Goal: Task Accomplishment & Management: Manage account settings

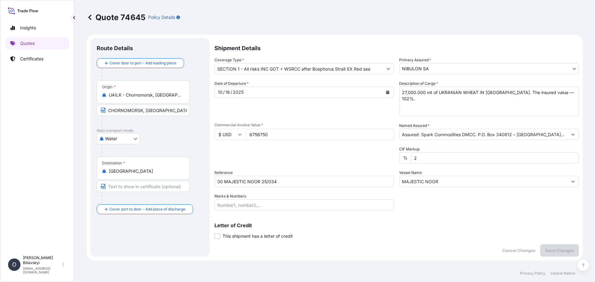
select select "Water"
select select "31538"
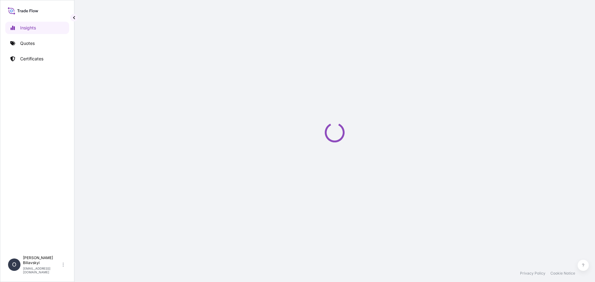
select select "2025"
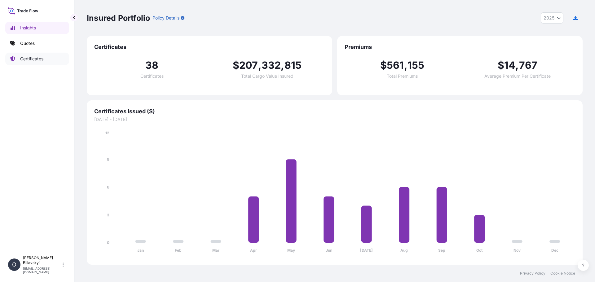
click at [29, 55] on link "Certificates" at bounding box center [37, 59] width 64 height 12
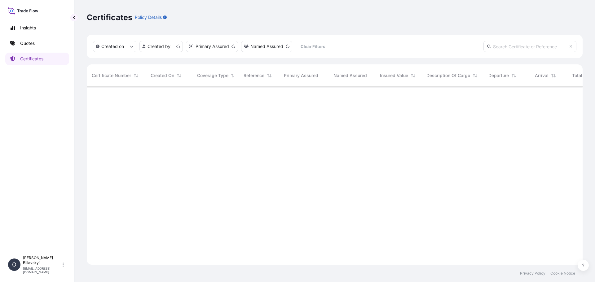
scroll to position [177, 491]
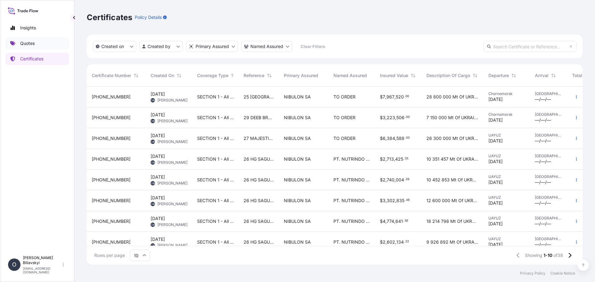
click at [28, 44] on p "Quotes" at bounding box center [27, 43] width 15 height 6
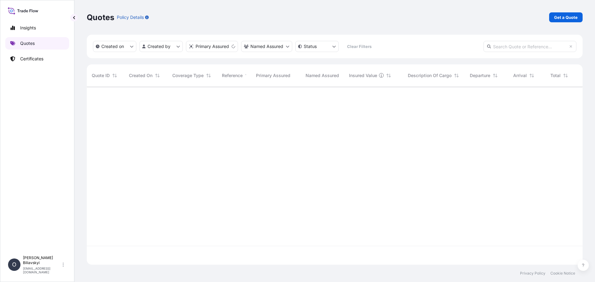
scroll to position [177, 491]
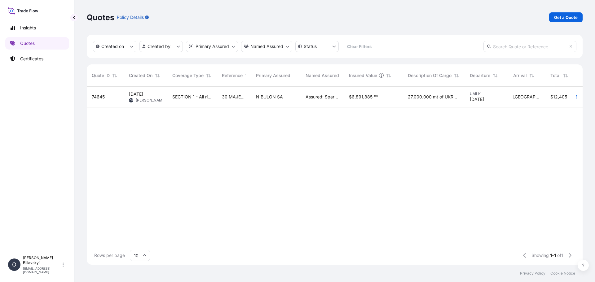
click at [155, 106] on div "[DATE] OB [PERSON_NAME]" at bounding box center [145, 97] width 43 height 21
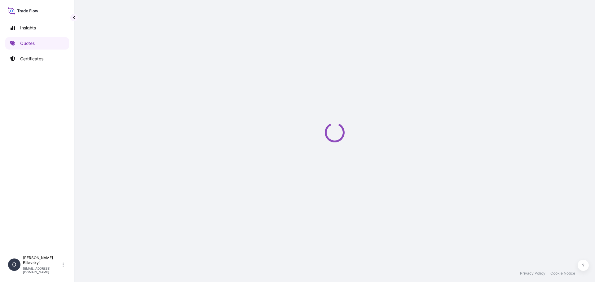
select select "Water"
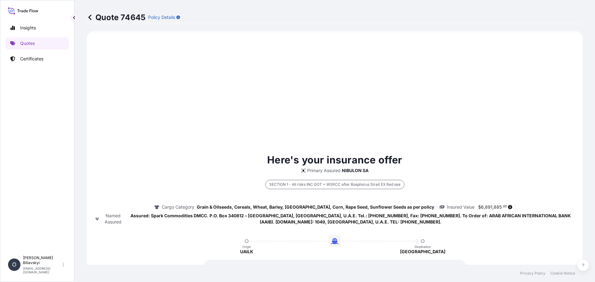
select select "31538"
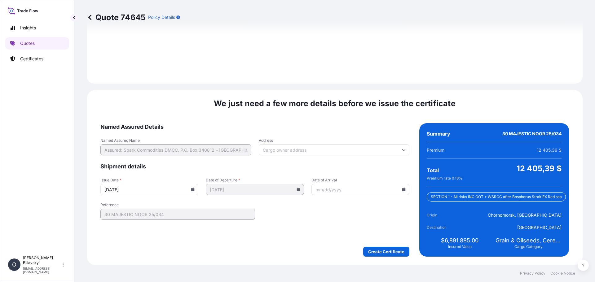
scroll to position [776, 0]
click at [192, 189] on icon at bounding box center [192, 189] width 3 height 4
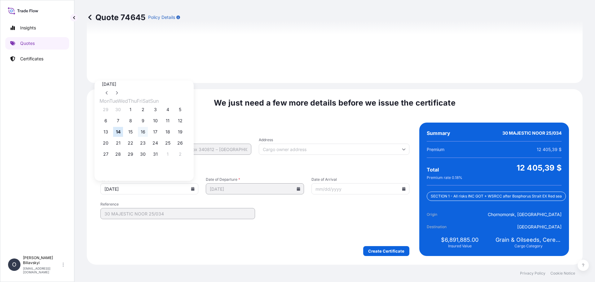
click at [148, 132] on button "16" at bounding box center [143, 132] width 10 height 10
type input "[DATE]"
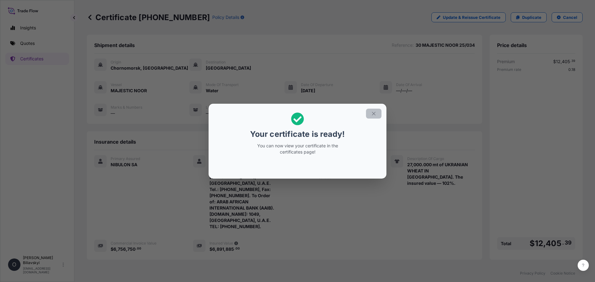
click at [370, 111] on button "button" at bounding box center [373, 114] width 15 height 10
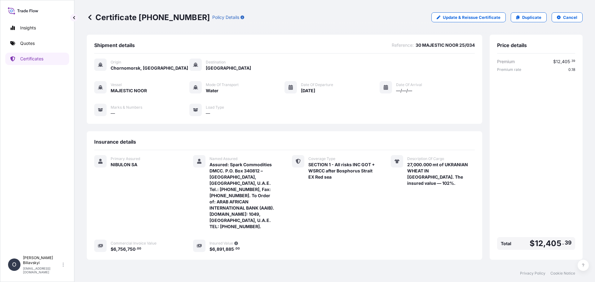
scroll to position [48, 0]
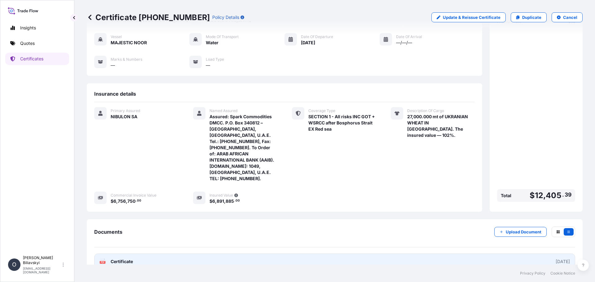
click at [159, 254] on link "PDF Certificate [DATE]" at bounding box center [334, 262] width 481 height 16
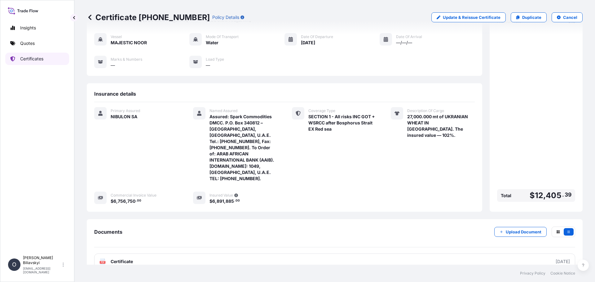
click at [28, 55] on link "Certificates" at bounding box center [37, 59] width 64 height 12
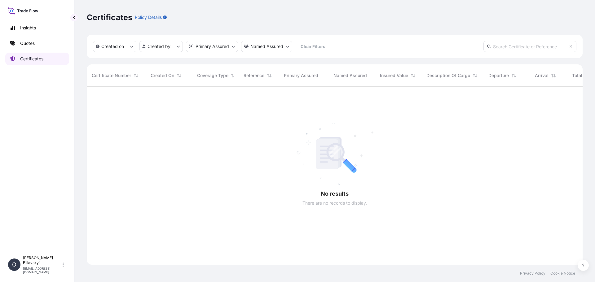
scroll to position [177, 491]
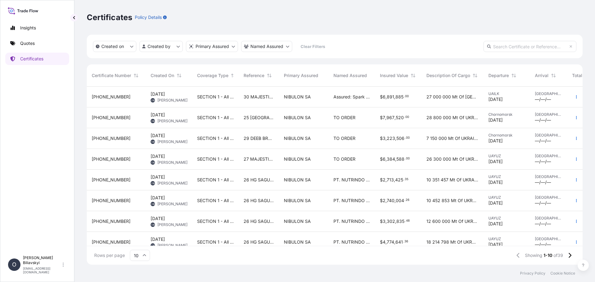
click at [255, 94] on span "30 MAJESTIC NOOR 25/034" at bounding box center [258, 97] width 30 height 6
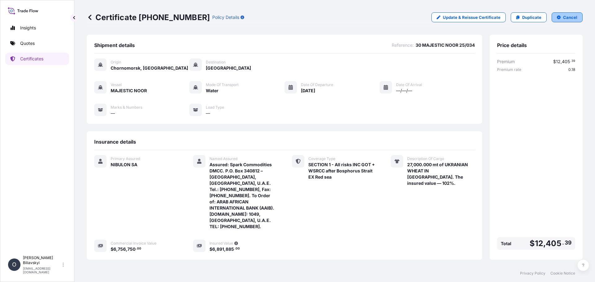
click at [563, 17] on p "Cancel" at bounding box center [570, 17] width 14 height 6
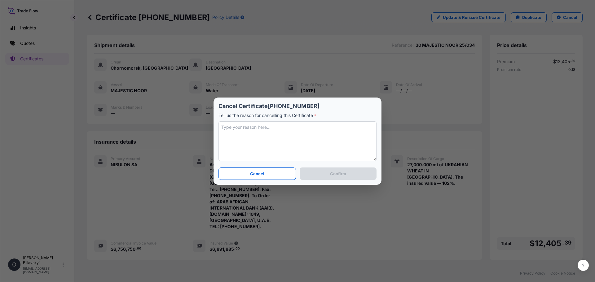
click at [322, 134] on textarea at bounding box center [297, 141] width 158 height 40
type textarea "Ц"
drag, startPoint x: 243, startPoint y: 127, endPoint x: 134, endPoint y: 123, distance: 109.1
click at [134, 123] on div "Cancel Certificate [PHONE_NUMBER] Tell us the reason for cancelling this Certif…" at bounding box center [297, 141] width 595 height 282
type textarea "Expecting the final figures."
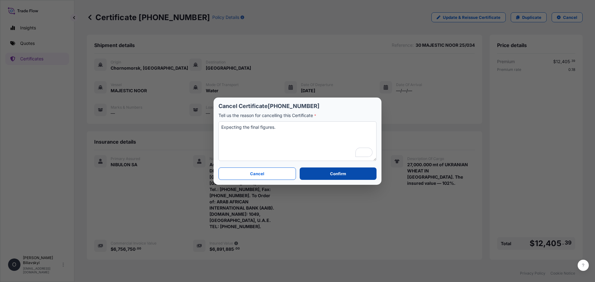
click at [353, 176] on button "Confirm" at bounding box center [337, 174] width 77 height 12
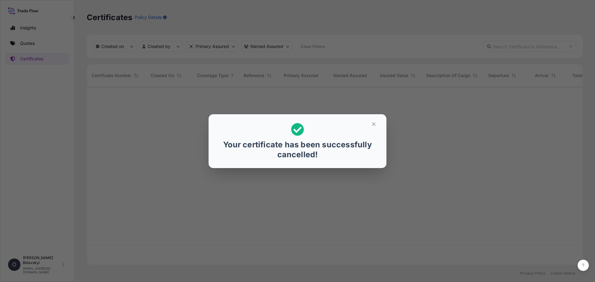
scroll to position [177, 491]
click at [373, 122] on icon "button" at bounding box center [374, 124] width 6 height 6
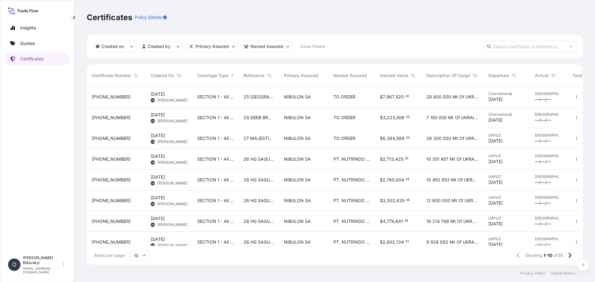
click at [257, 118] on span "29 DEEB BREEZE 25/021" at bounding box center [258, 118] width 30 height 6
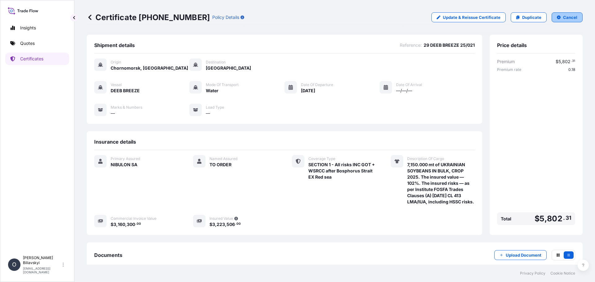
click at [563, 16] on p "Cancel" at bounding box center [570, 17] width 14 height 6
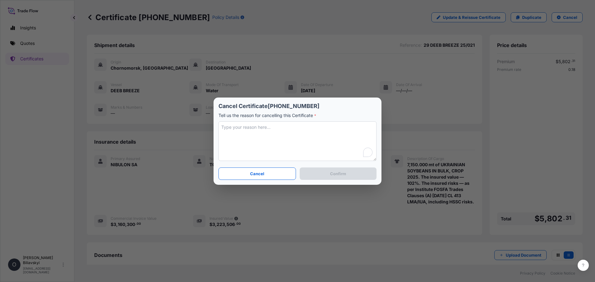
click at [247, 145] on textarea "To enrich screen reader interactions, please activate Accessibility in Grammarl…" at bounding box center [297, 141] width 158 height 40
type textarea "e"
type textarea "Expecting the final figures."
click at [345, 177] on button "Confirm" at bounding box center [337, 174] width 77 height 12
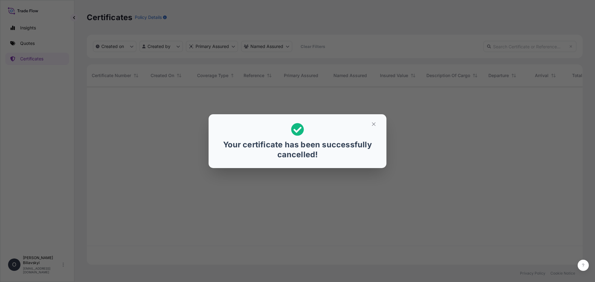
scroll to position [177, 491]
click at [374, 121] on icon "button" at bounding box center [374, 124] width 6 height 6
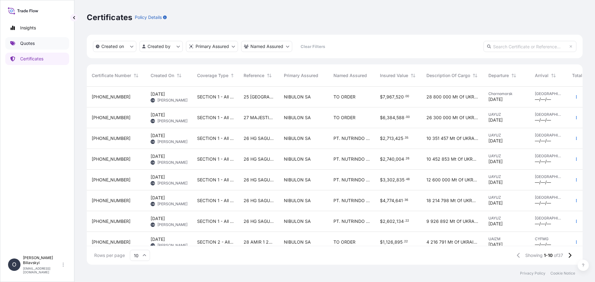
click at [23, 45] on p "Quotes" at bounding box center [27, 43] width 15 height 6
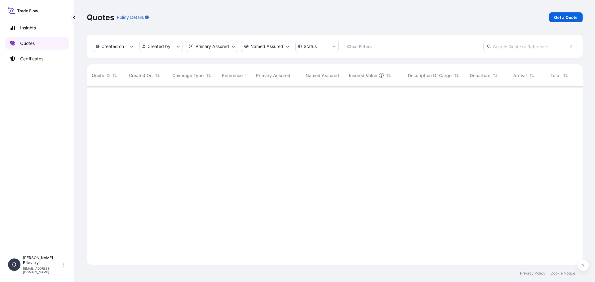
scroll to position [177, 491]
